Goal: Navigation & Orientation: Find specific page/section

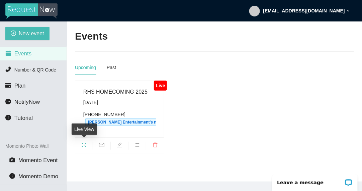
click at [81, 143] on icon "fullscreen" at bounding box center [83, 144] width 5 height 5
click at [84, 145] on icon "fullscreen" at bounding box center [83, 144] width 5 height 5
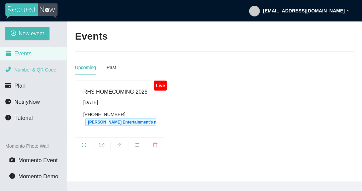
click at [36, 69] on span "Number & QR Code" at bounding box center [35, 69] width 42 height 5
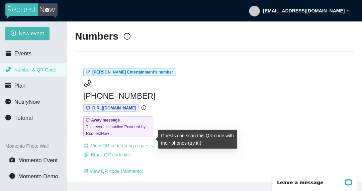
click at [94, 143] on link "View QR code (song requests)" at bounding box center [118, 145] width 71 height 5
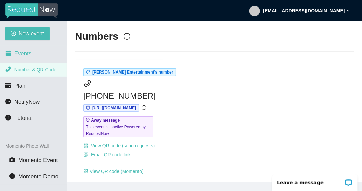
click at [19, 57] on span "Events" at bounding box center [22, 53] width 17 height 6
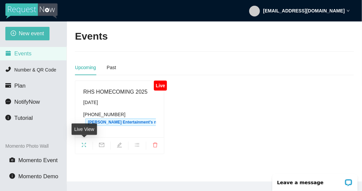
click at [84, 143] on icon "fullscreen" at bounding box center [83, 144] width 5 height 5
click at [86, 143] on icon "fullscreen" at bounding box center [83, 144] width 5 height 5
click at [82, 142] on icon "fullscreen" at bounding box center [84, 144] width 4 height 4
